Goal: Check status: Check status

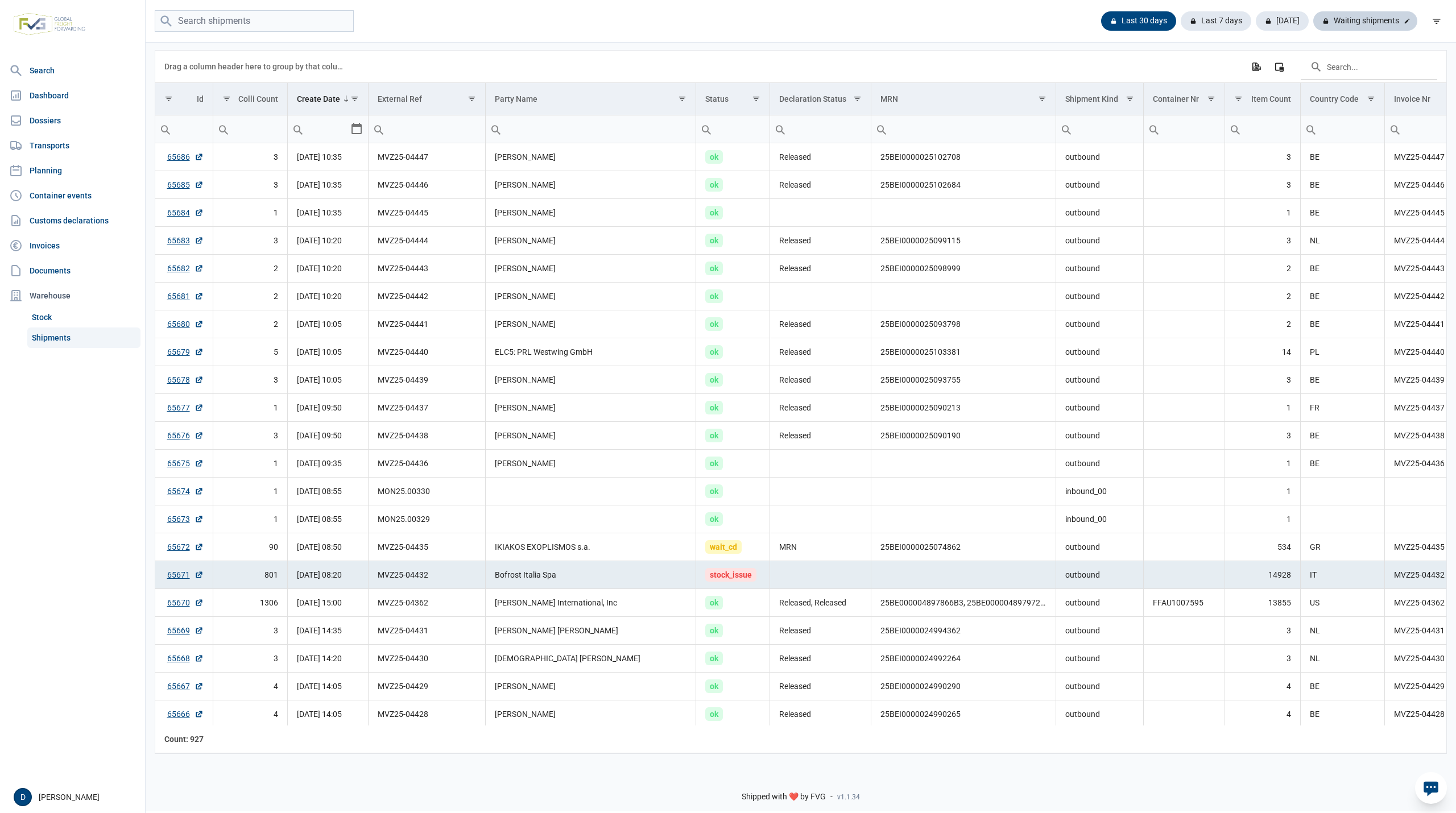
click at [1366, 19] on div "Waiting shipments" at bounding box center [1365, 21] width 104 height 19
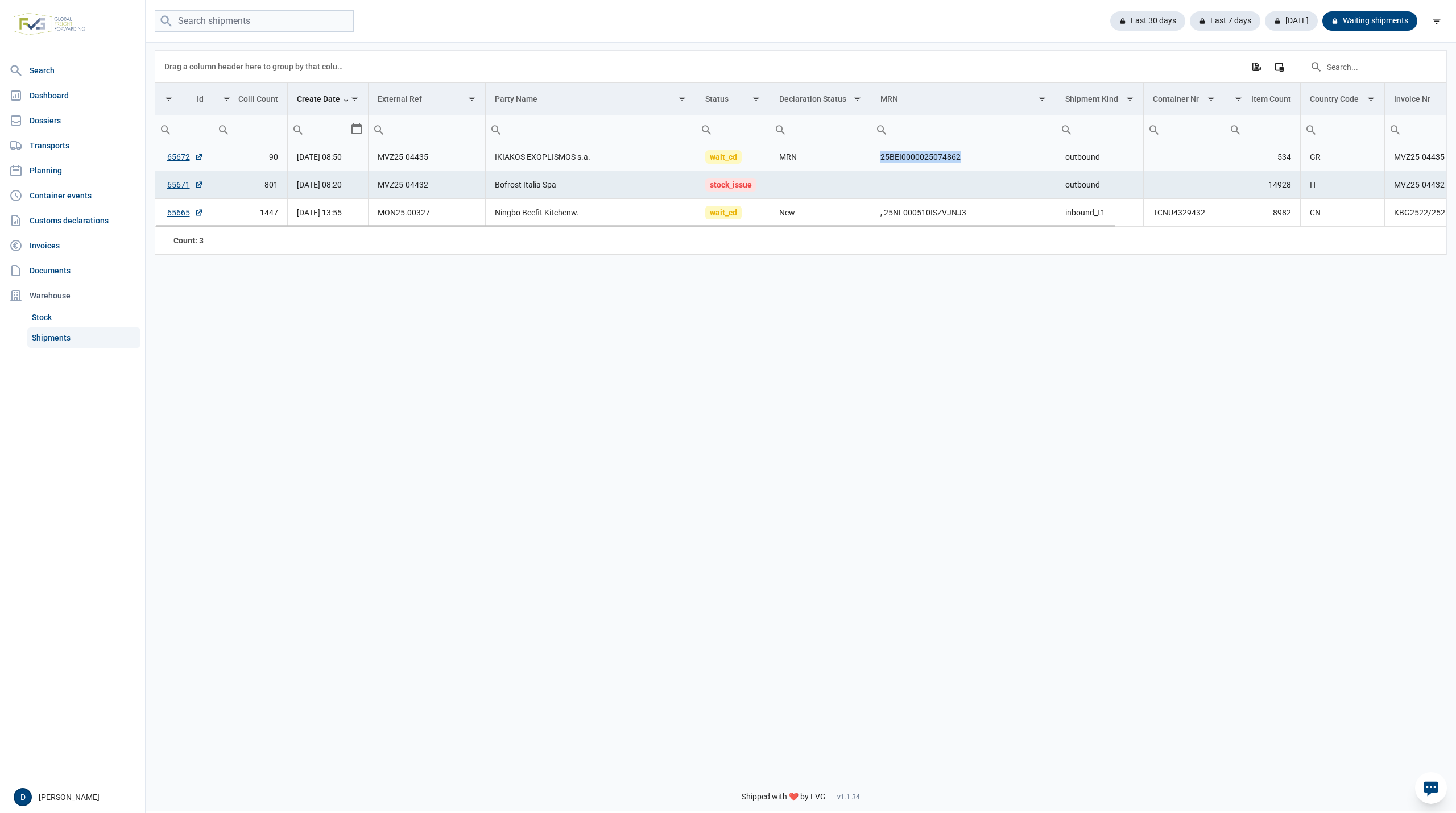
drag, startPoint x: 879, startPoint y: 157, endPoint x: 965, endPoint y: 162, distance: 86.1
click at [965, 162] on td "25BEI0000025074862" at bounding box center [964, 157] width 185 height 28
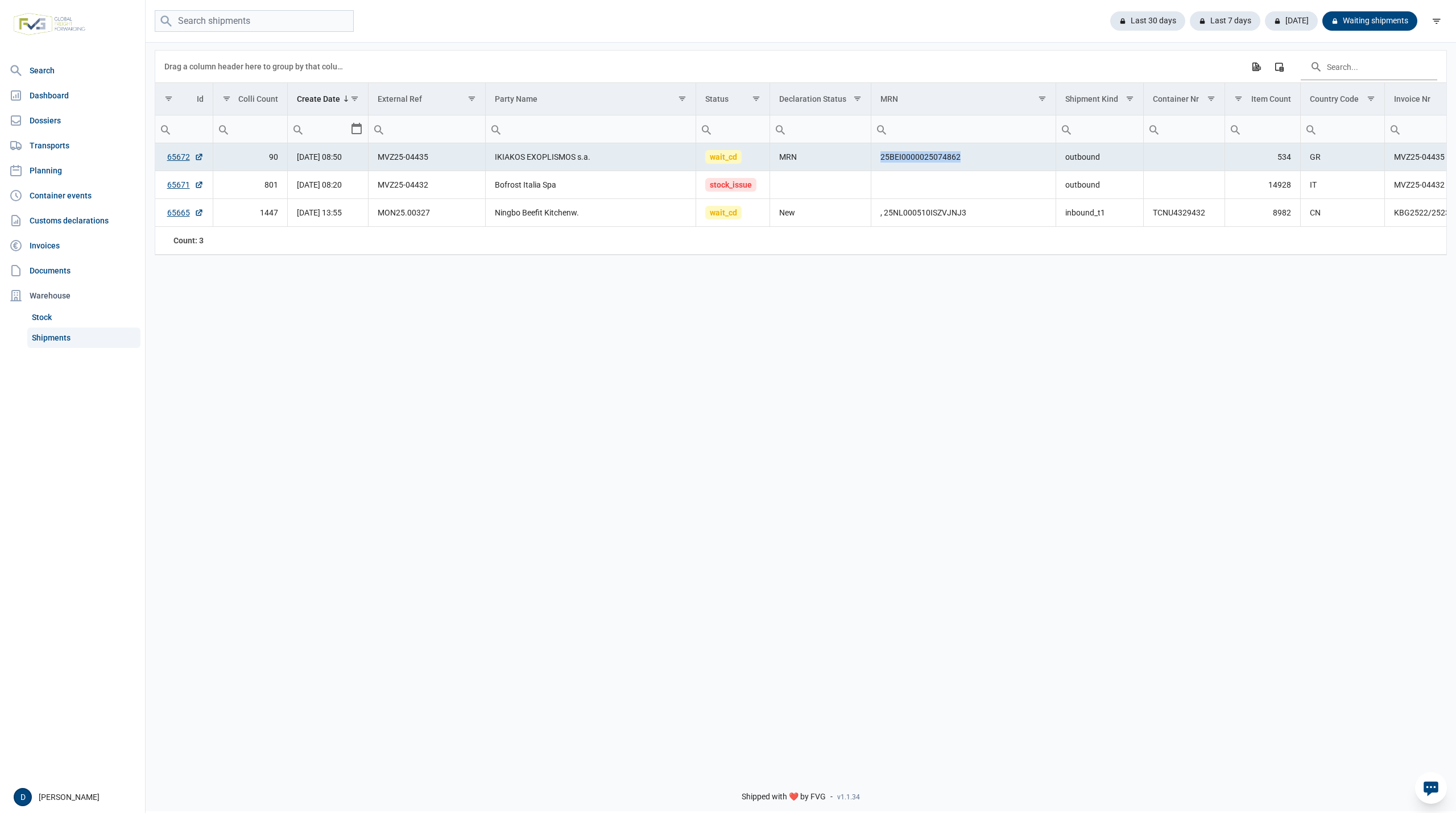
copy td "25BEI0000025074862"
click at [1155, 18] on div "Last 30 days" at bounding box center [1143, 21] width 84 height 19
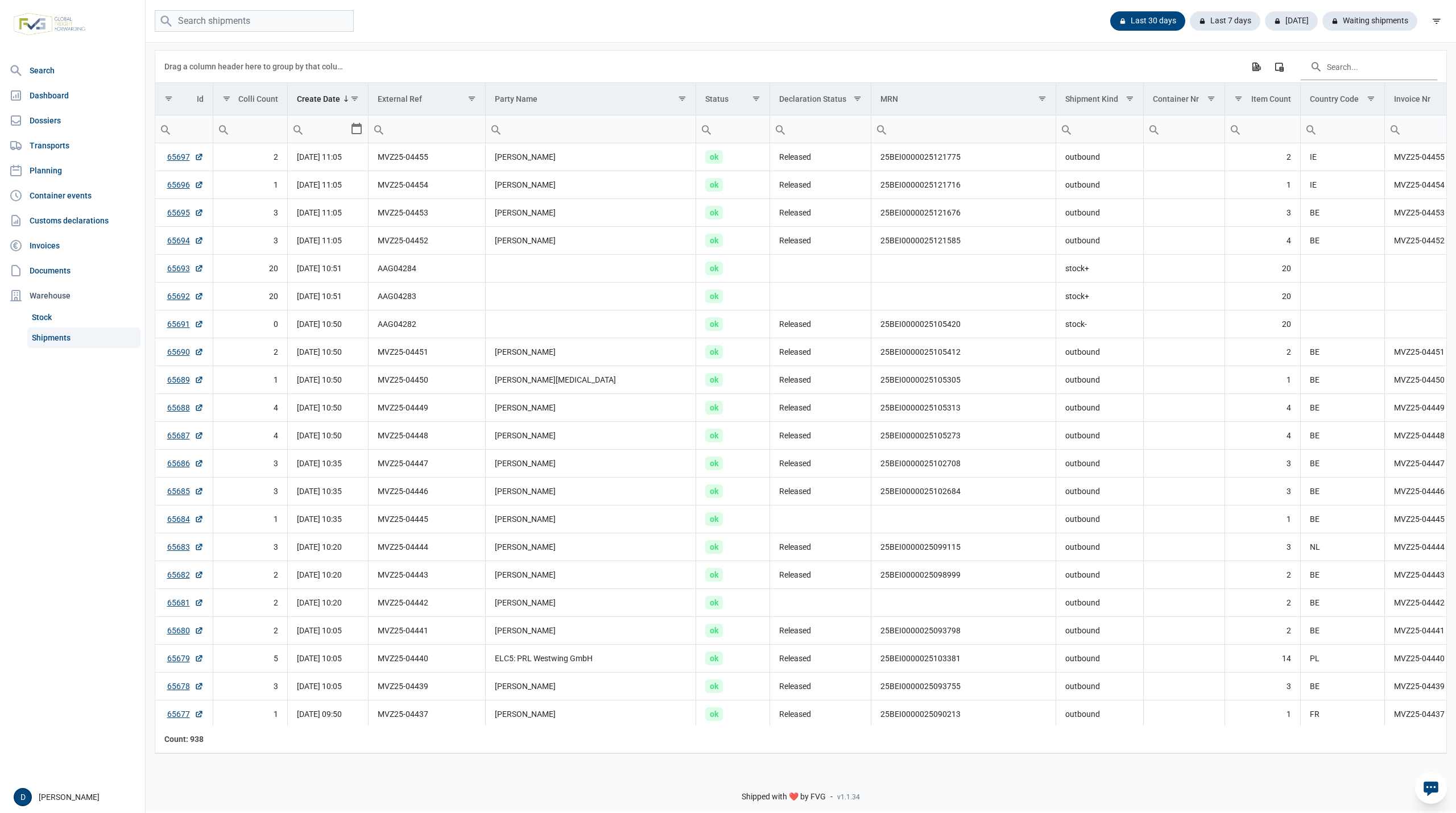
click at [936, 74] on div "Drag a column header here to group by that column Export all data to Excel Colu…" at bounding box center [800, 66] width 1273 height 32
click at [1365, 12] on div "Waiting shipments" at bounding box center [1365, 21] width 104 height 19
